Goal: Contribute content

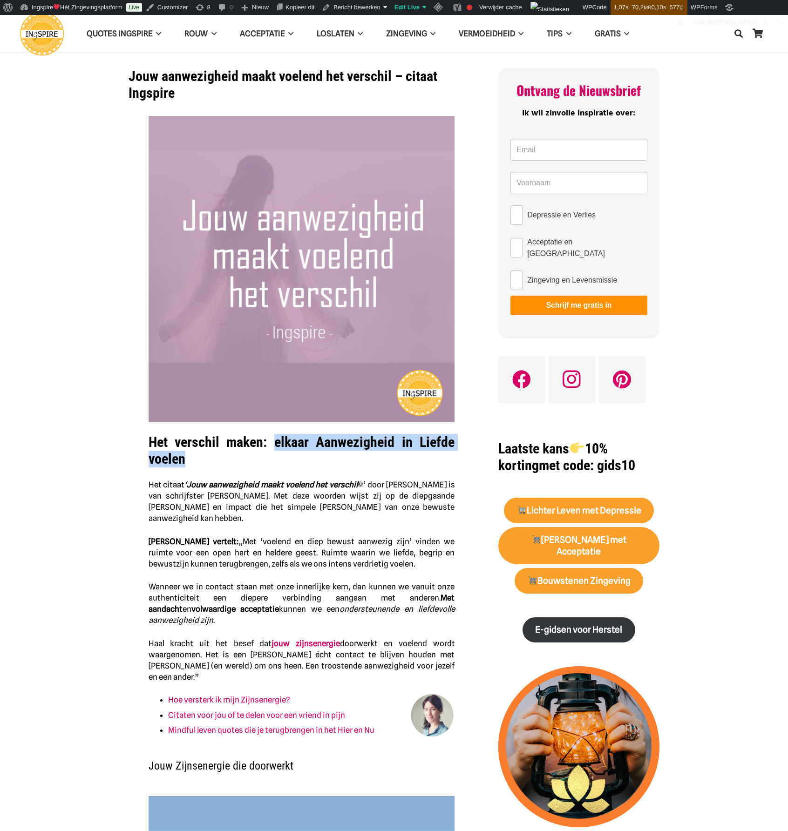
drag, startPoint x: 274, startPoint y: 442, endPoint x: 321, endPoint y: 452, distance: 47.7
click at [321, 456] on h1 "Het verschil maken: elkaar Aanwezigheid in Liefde voelen" at bounding box center [302, 445] width 306 height 46
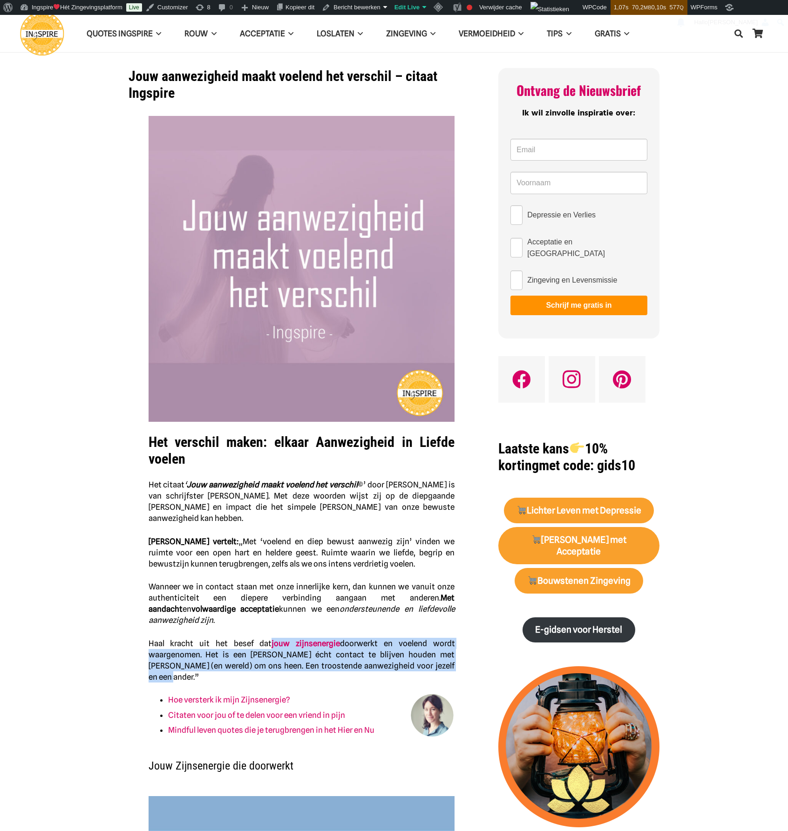
drag, startPoint x: 269, startPoint y: 632, endPoint x: 440, endPoint y: 653, distance: 171.8
click at [440, 653] on p "Haal kracht uit het besef dat jouw zijnsenergie doorwerkt en voelend wordt waar…" at bounding box center [302, 660] width 306 height 45
copy p "jouw zijnsenergie doorwerkt en voelend wordt waargenomen. Het is een manier om …"
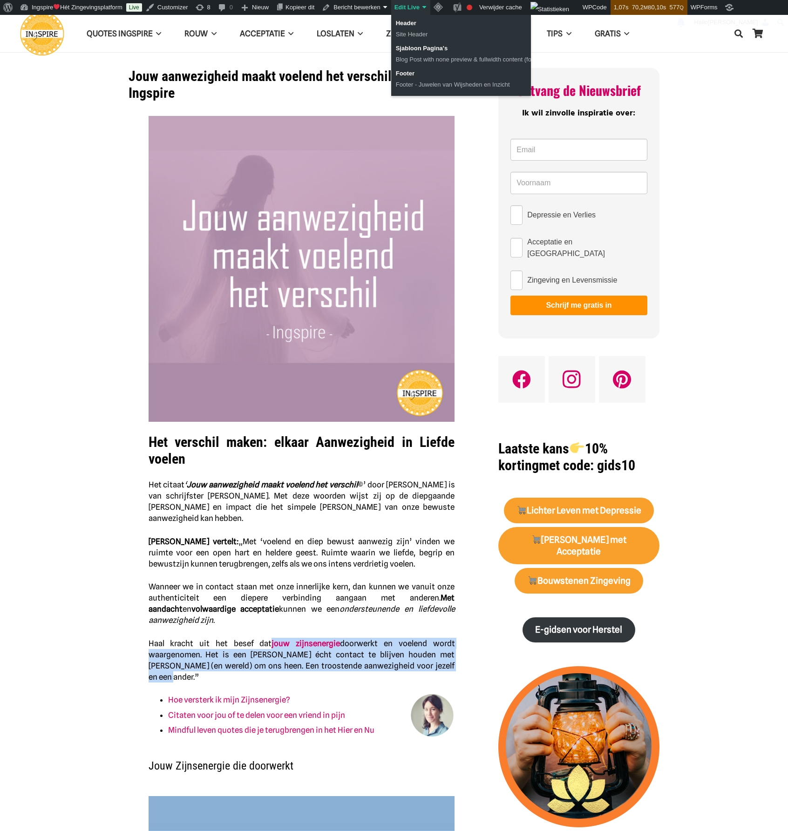
click at [405, 8] on link "Edit Live" at bounding box center [410, 7] width 39 height 15
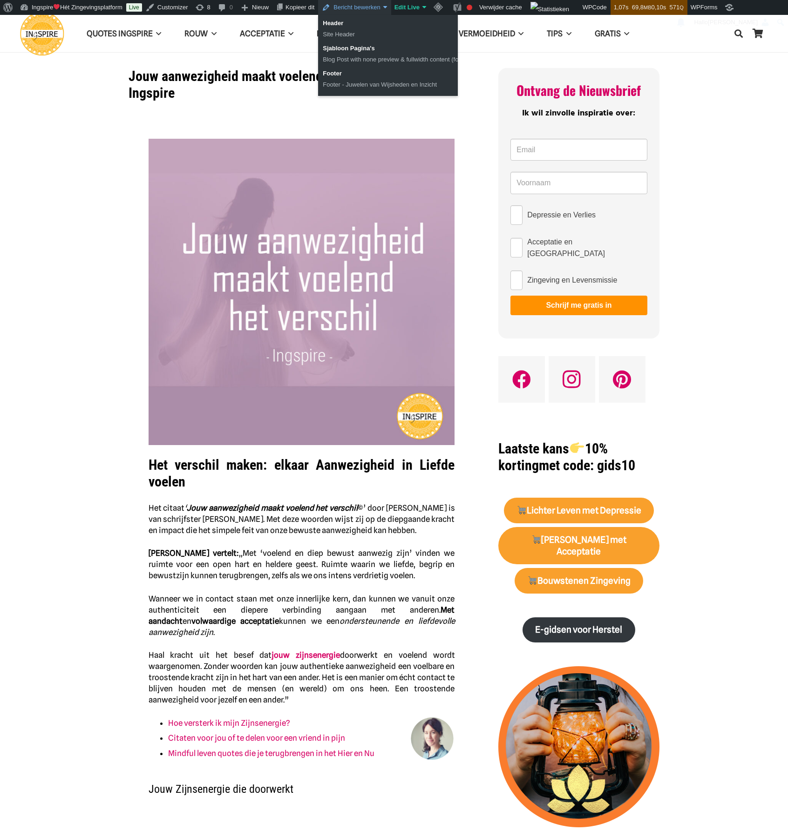
click at [365, 8] on link "Bericht bewerken" at bounding box center [354, 7] width 73 height 15
